Goal: Transaction & Acquisition: Purchase product/service

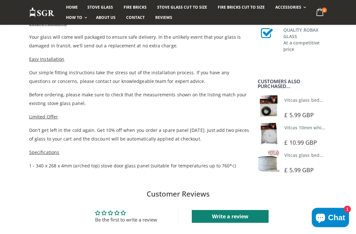
scroll to position [358, 0]
click at [268, 134] on img at bounding box center [268, 133] width 22 height 22
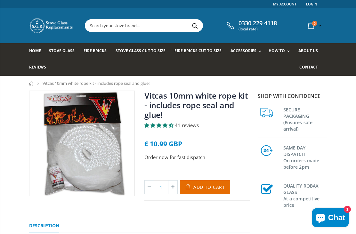
click at [199, 191] on button "Add to Cart" at bounding box center [205, 187] width 50 height 14
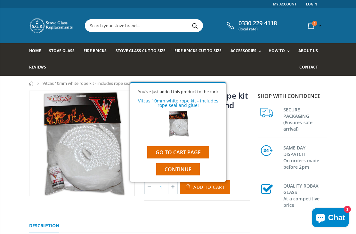
click at [162, 170] on button "Continue" at bounding box center [177, 169] width 43 height 12
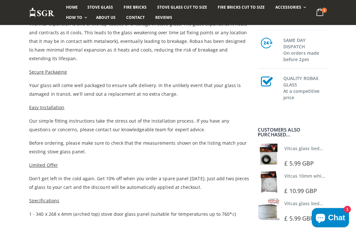
scroll to position [341, 0]
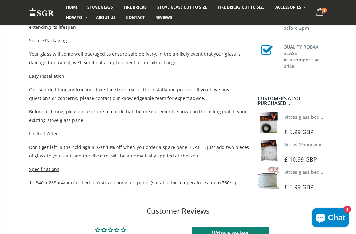
click at [35, 123] on p "Before ordering, please make sure to check that the measurements shown on the l…" at bounding box center [139, 115] width 221 height 17
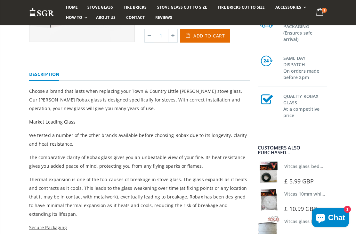
scroll to position [145, 0]
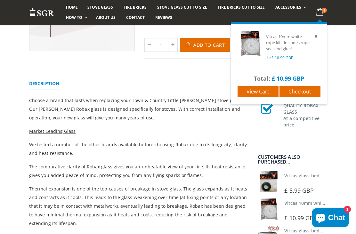
click at [98, 68] on div "Town & Country Little [PERSON_NAME] Stove Glass - 340mm x 268mm (Arched Top) No…" at bounding box center [139, 9] width 230 height 127
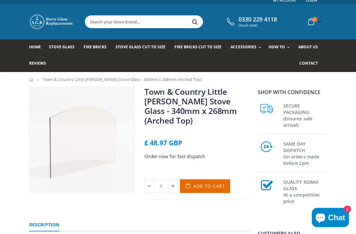
scroll to position [0, 0]
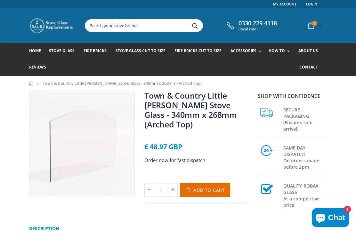
click at [207, 187] on span "Add to Cart" at bounding box center [209, 190] width 32 height 6
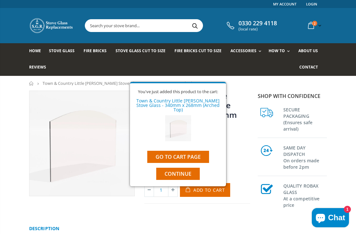
click at [174, 151] on link "Go to cart page" at bounding box center [178, 157] width 62 height 12
